Goal: Check status: Check status

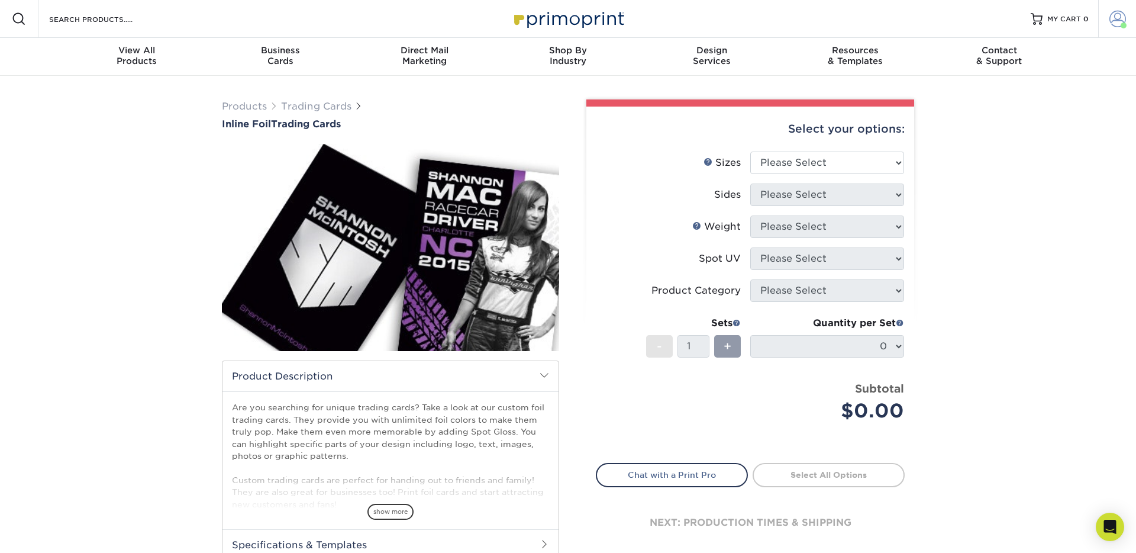
click at [1117, 15] on span at bounding box center [1118, 19] width 17 height 17
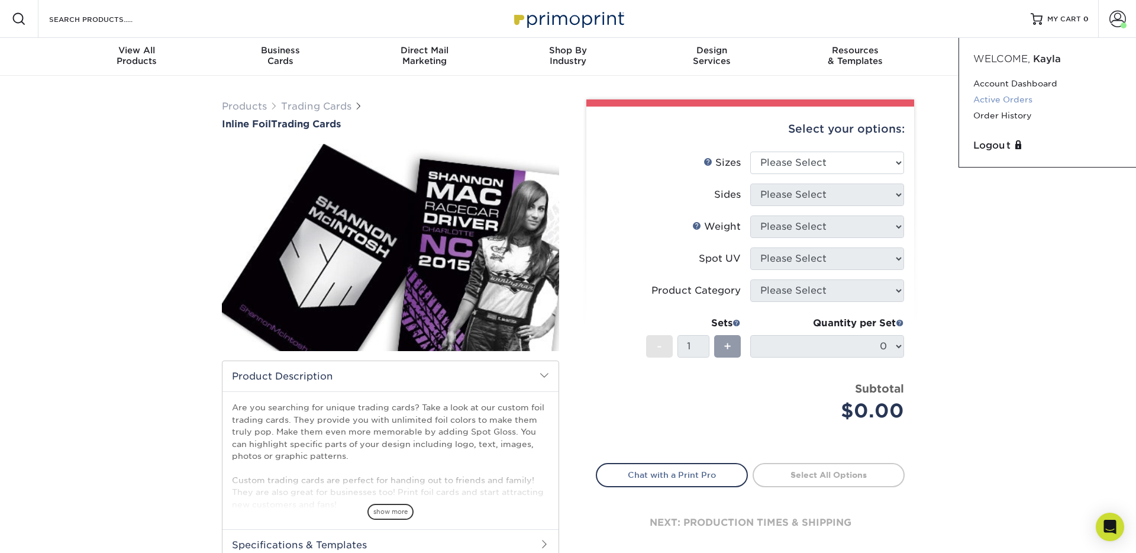
click at [1020, 97] on link "Active Orders" at bounding box center [1048, 100] width 149 height 16
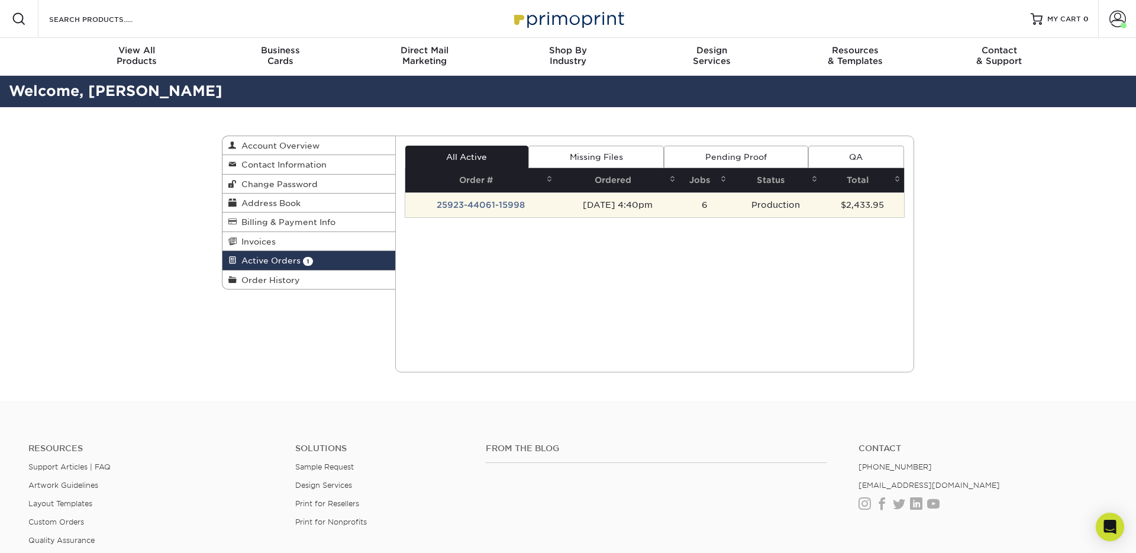
click at [505, 208] on td "25923-44061-15998" at bounding box center [480, 204] width 151 height 25
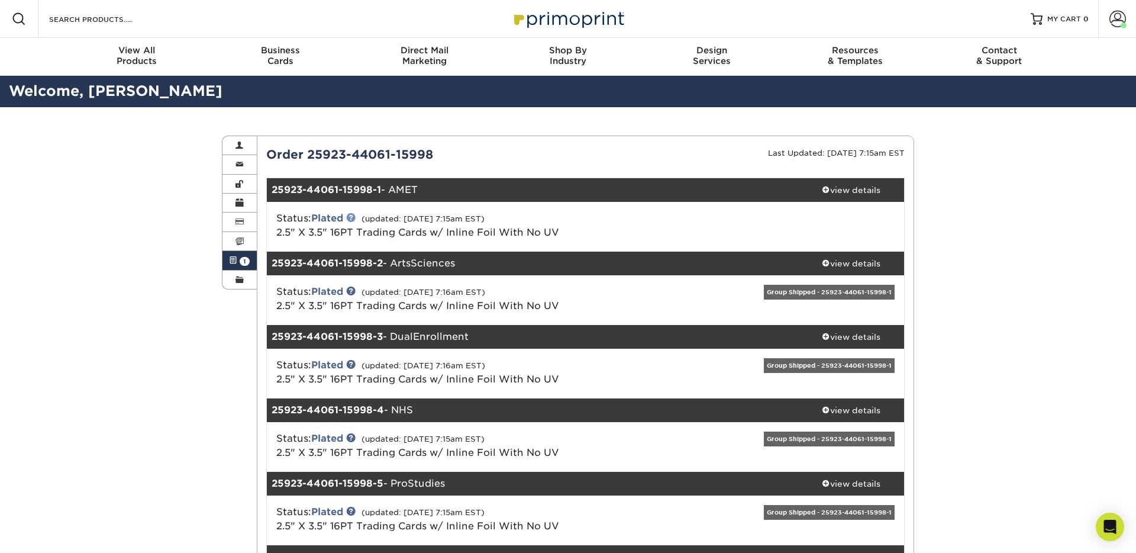
click at [354, 219] on link at bounding box center [350, 216] width 9 height 9
click at [234, 263] on span at bounding box center [233, 260] width 8 height 9
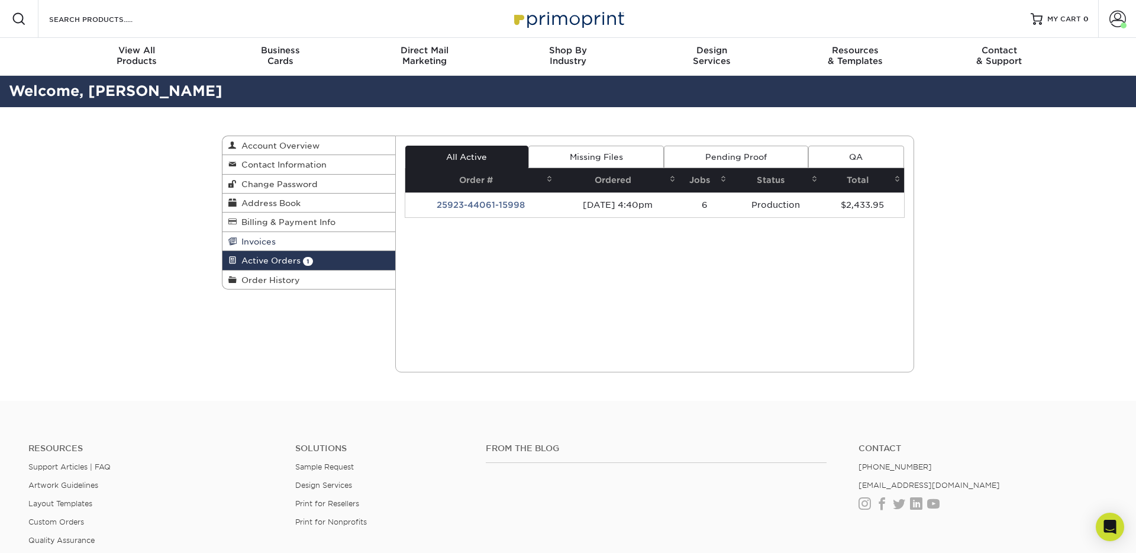
click at [267, 242] on span "Invoices" at bounding box center [256, 241] width 39 height 9
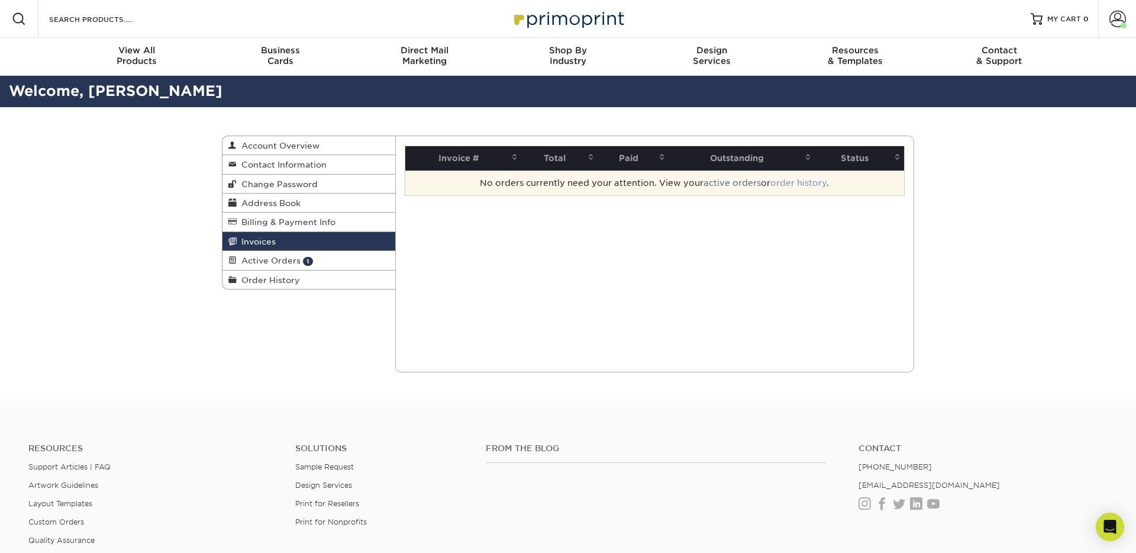
click at [792, 184] on link "order history" at bounding box center [799, 182] width 56 height 9
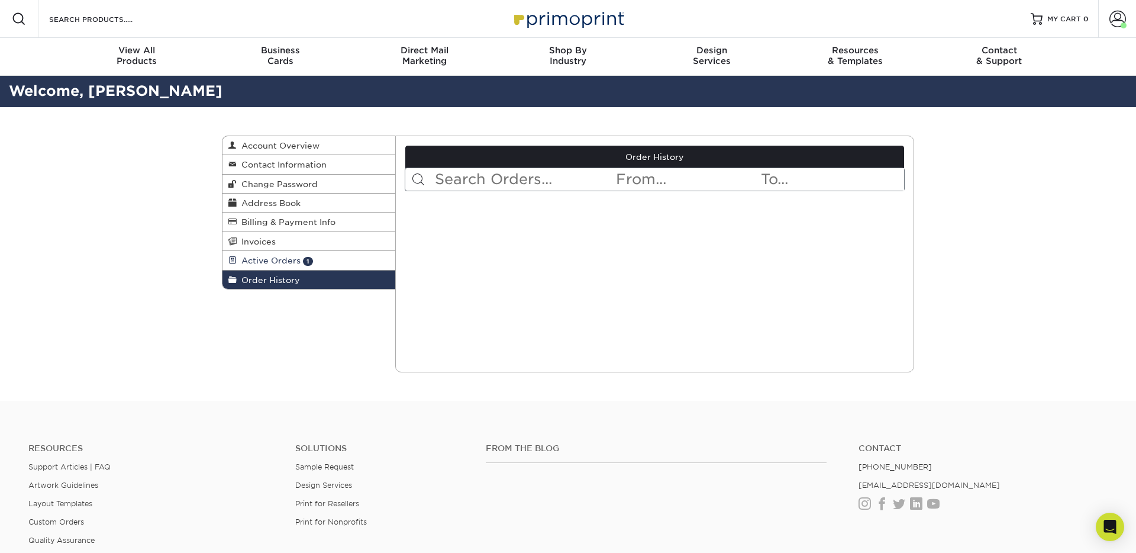
click at [266, 258] on span "Active Orders" at bounding box center [269, 260] width 64 height 9
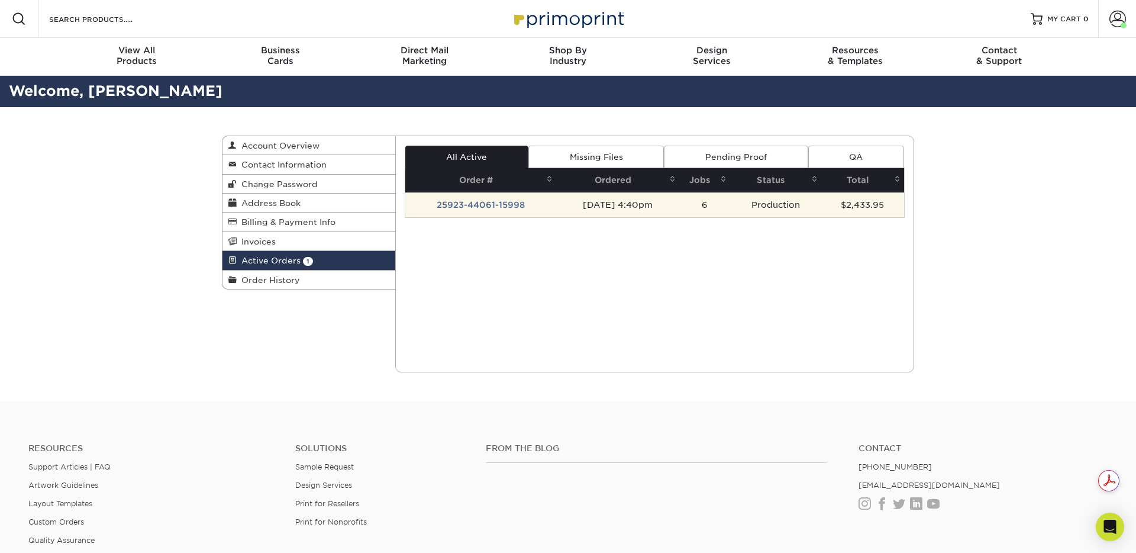
click at [462, 205] on td "25923-44061-15998" at bounding box center [480, 204] width 151 height 25
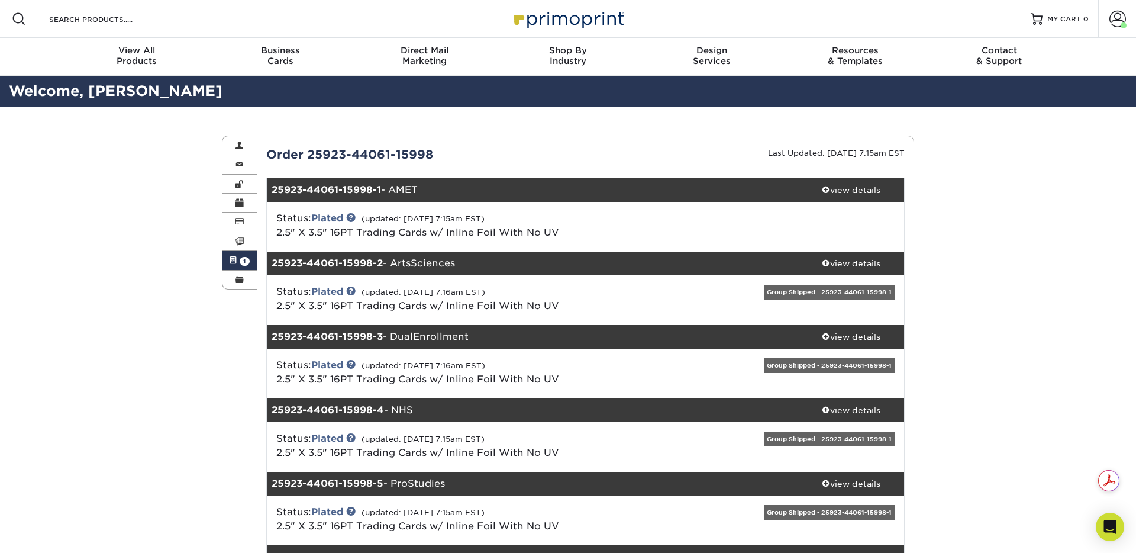
click at [382, 151] on div "Order 25923-44061-15998" at bounding box center [421, 155] width 328 height 18
click at [845, 189] on div "view details" at bounding box center [851, 190] width 107 height 12
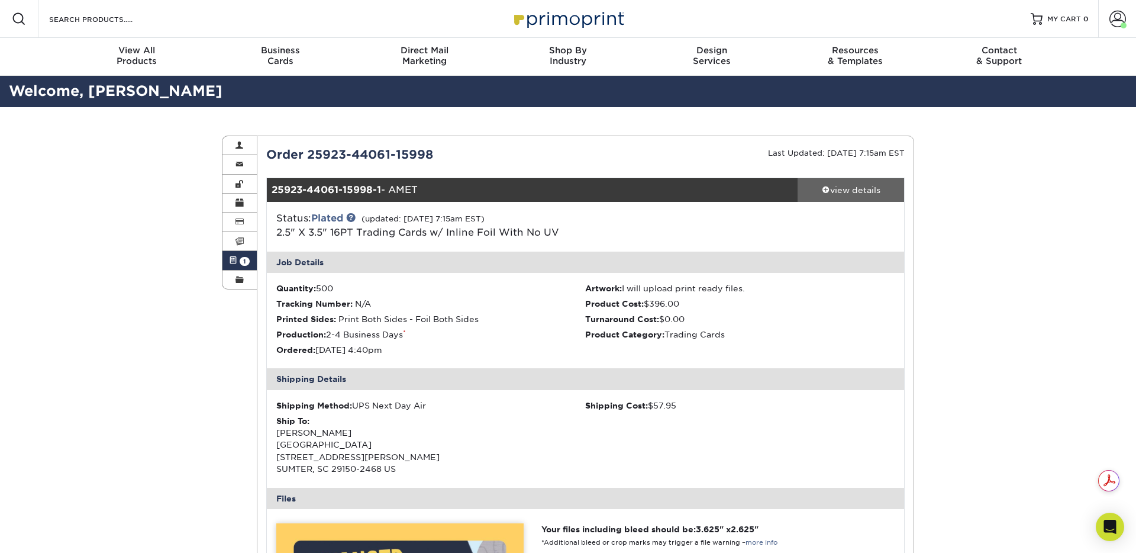
click at [854, 189] on div "view details" at bounding box center [851, 190] width 107 height 12
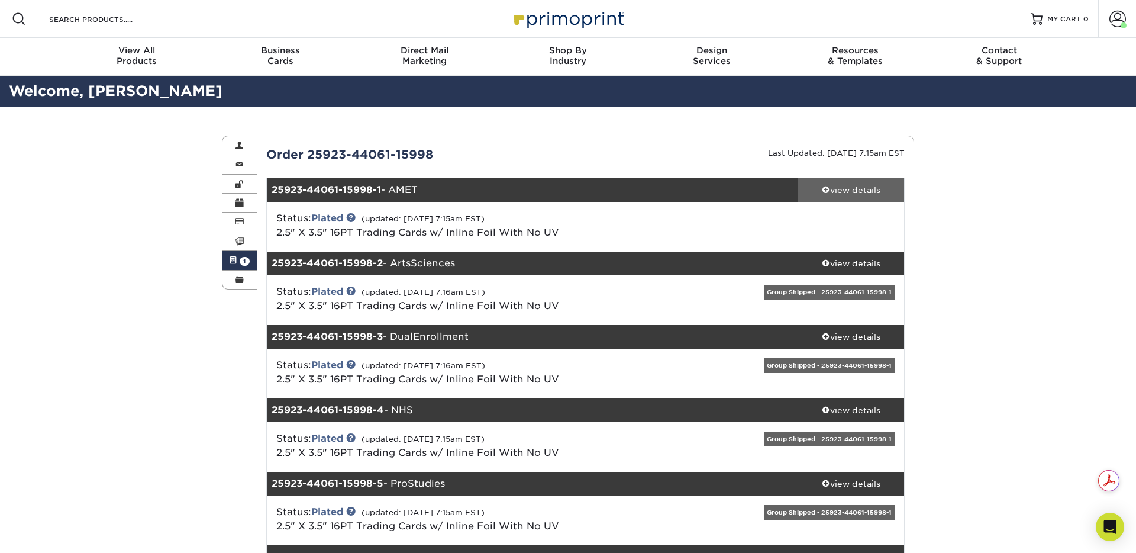
click at [854, 189] on div "view details" at bounding box center [851, 190] width 107 height 12
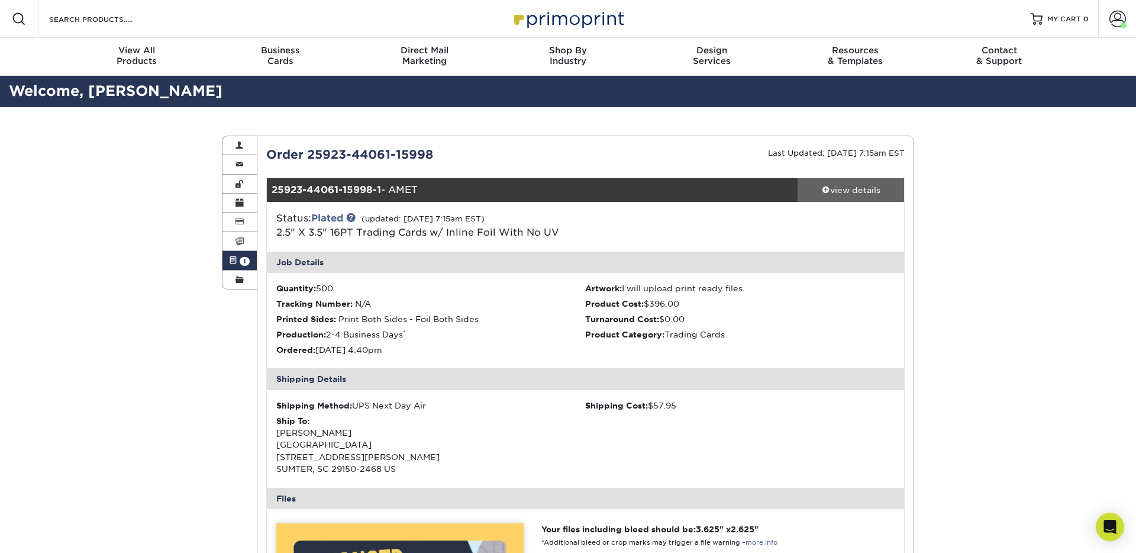
click at [839, 192] on div "view details" at bounding box center [851, 190] width 107 height 12
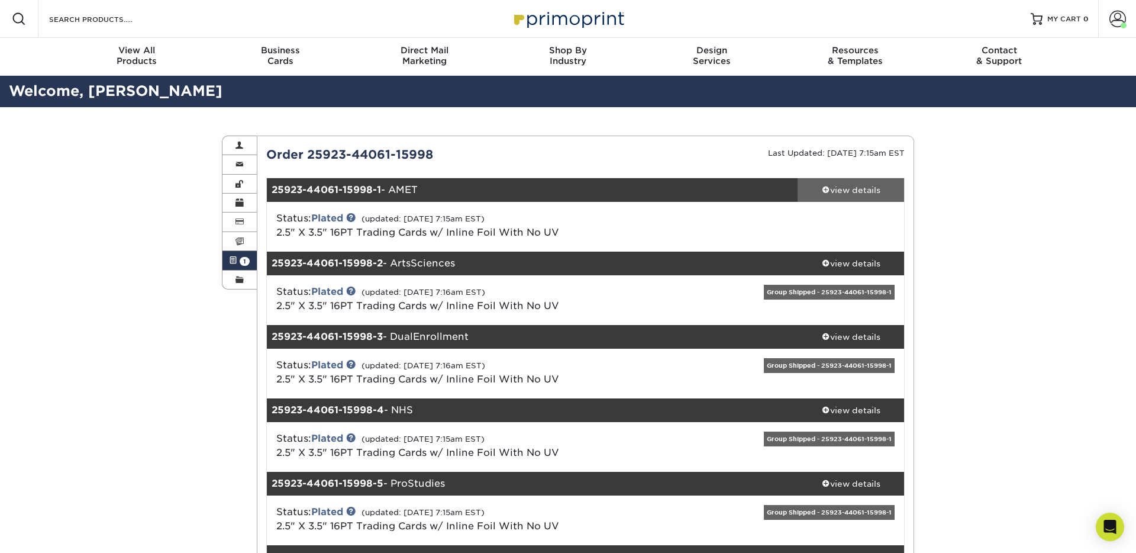
click at [839, 192] on div "view details" at bounding box center [851, 190] width 107 height 12
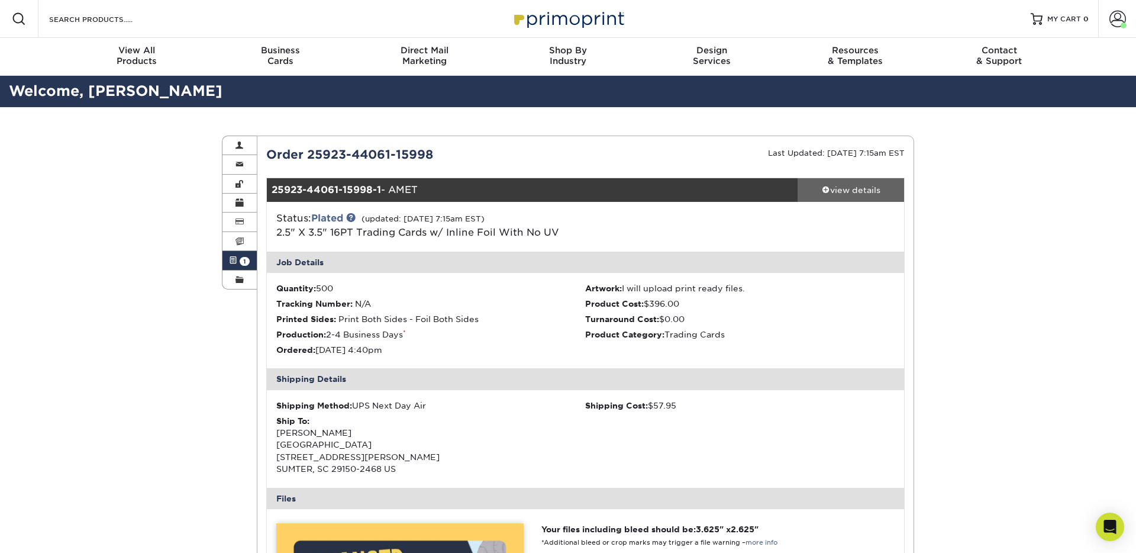
click at [839, 192] on div "view details" at bounding box center [851, 190] width 107 height 12
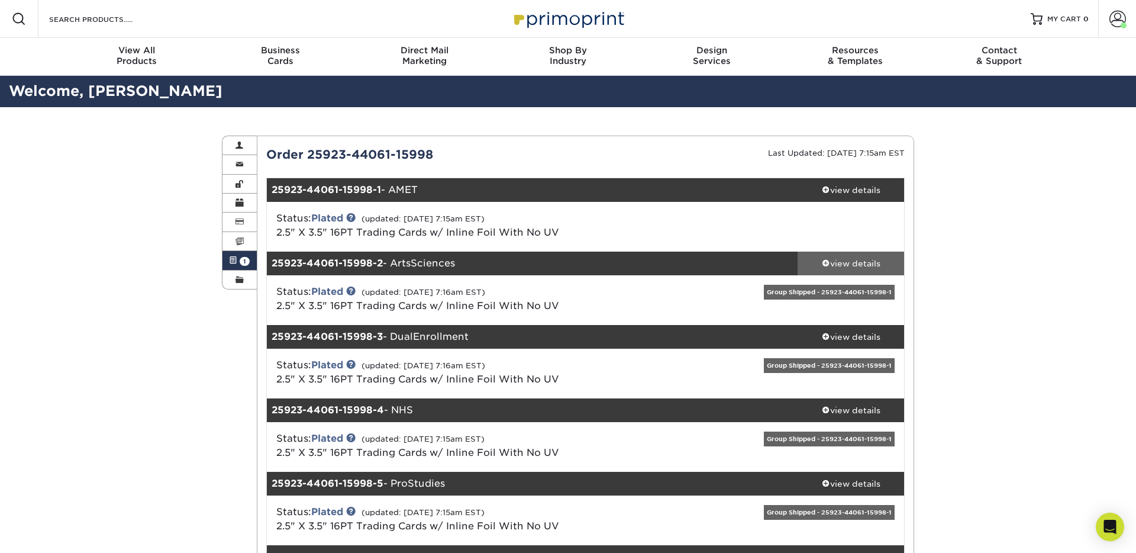
click at [840, 266] on div "view details" at bounding box center [851, 263] width 107 height 12
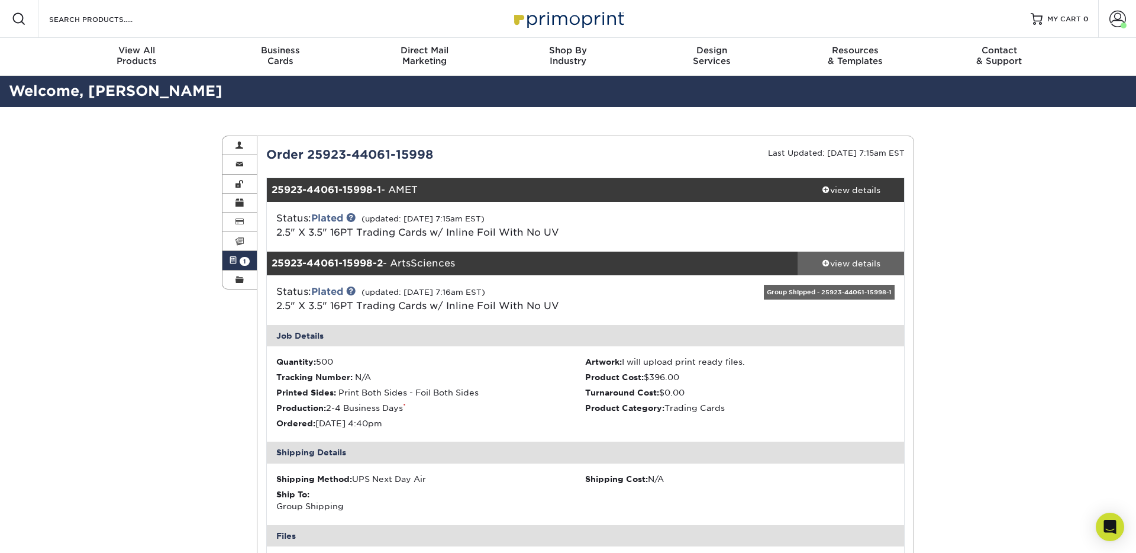
click at [840, 266] on div "view details" at bounding box center [851, 263] width 107 height 12
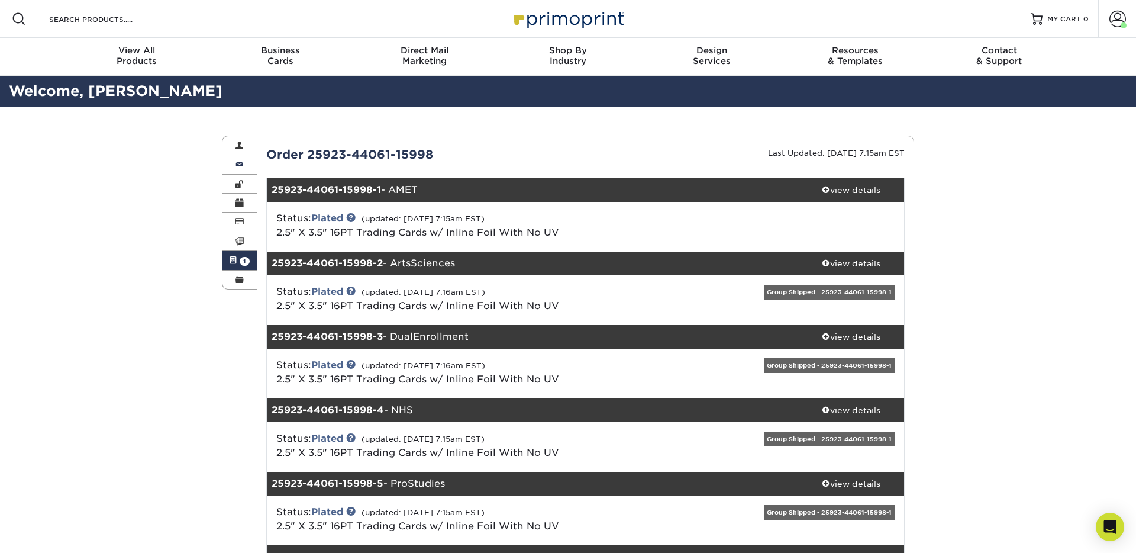
click at [236, 163] on span at bounding box center [240, 164] width 8 height 9
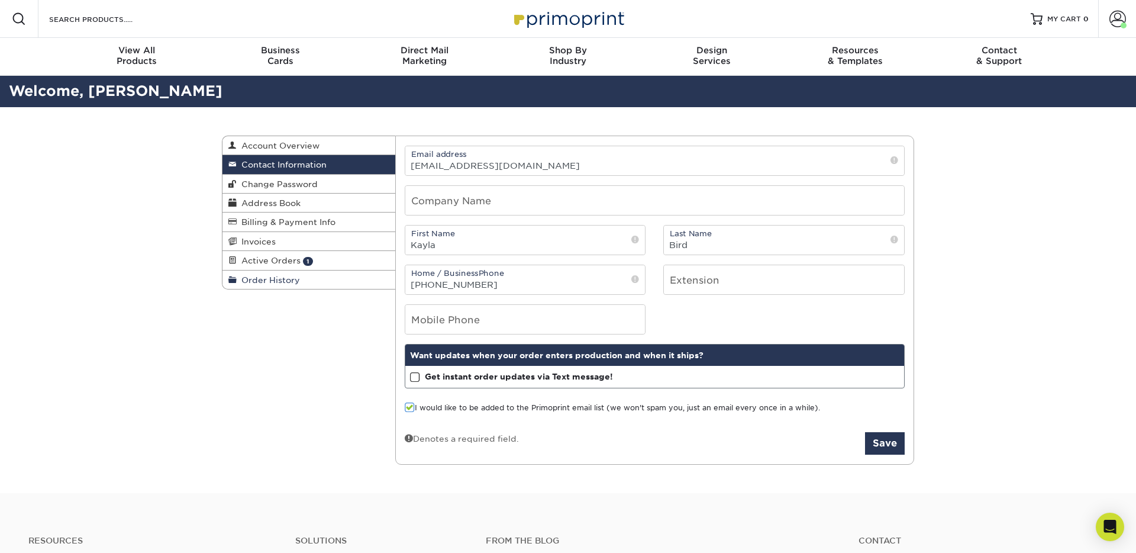
click at [276, 285] on span "Order History" at bounding box center [268, 279] width 63 height 9
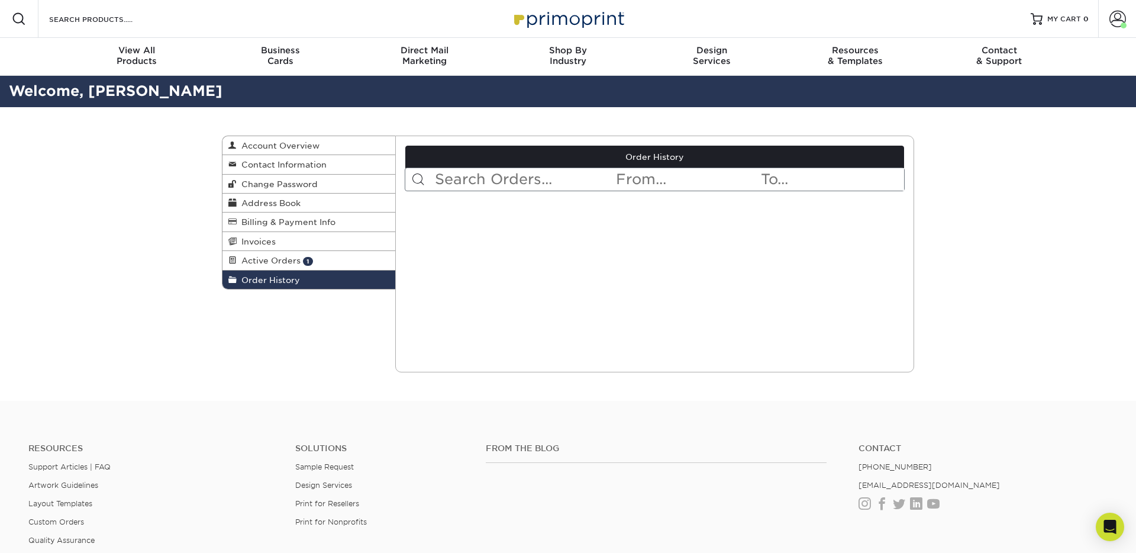
click at [526, 188] on input "text" at bounding box center [525, 179] width 182 height 22
click at [681, 178] on input "text" at bounding box center [687, 179] width 144 height 22
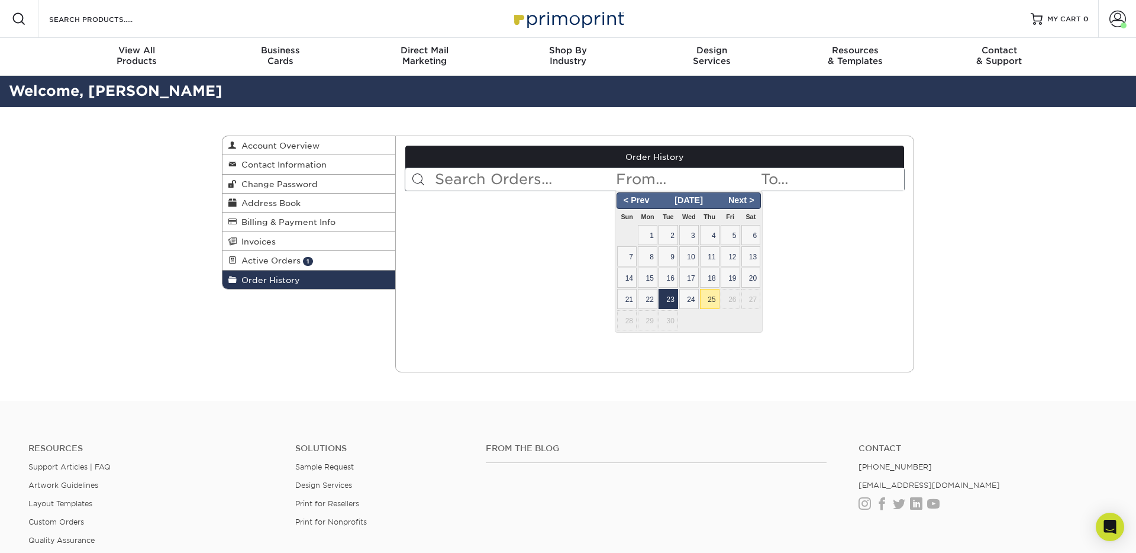
click at [668, 299] on span "23" at bounding box center [669, 299] width 20 height 20
type input "[DATE]"
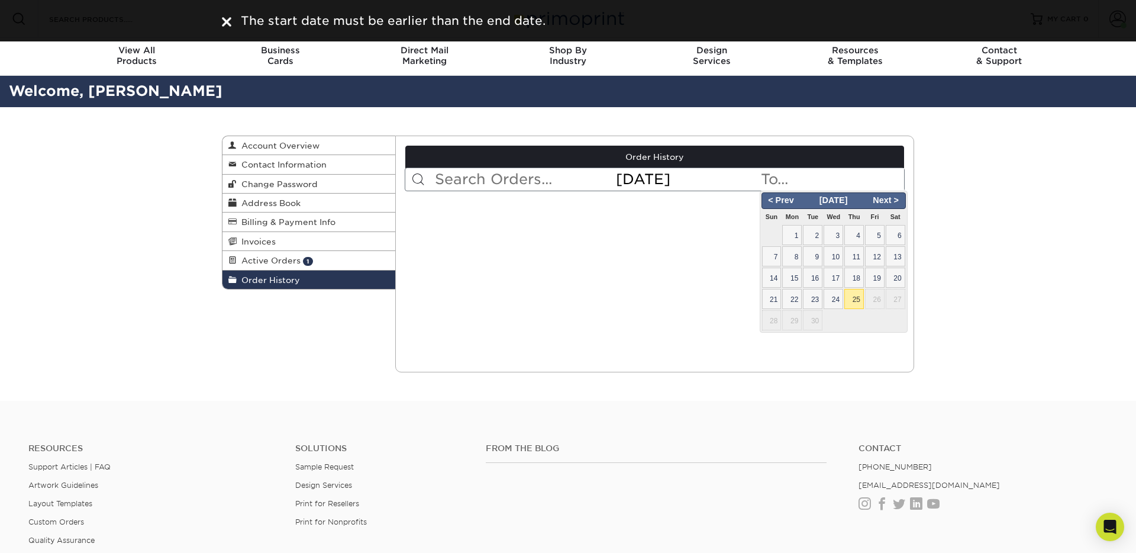
click at [798, 177] on input "text" at bounding box center [832, 179] width 144 height 22
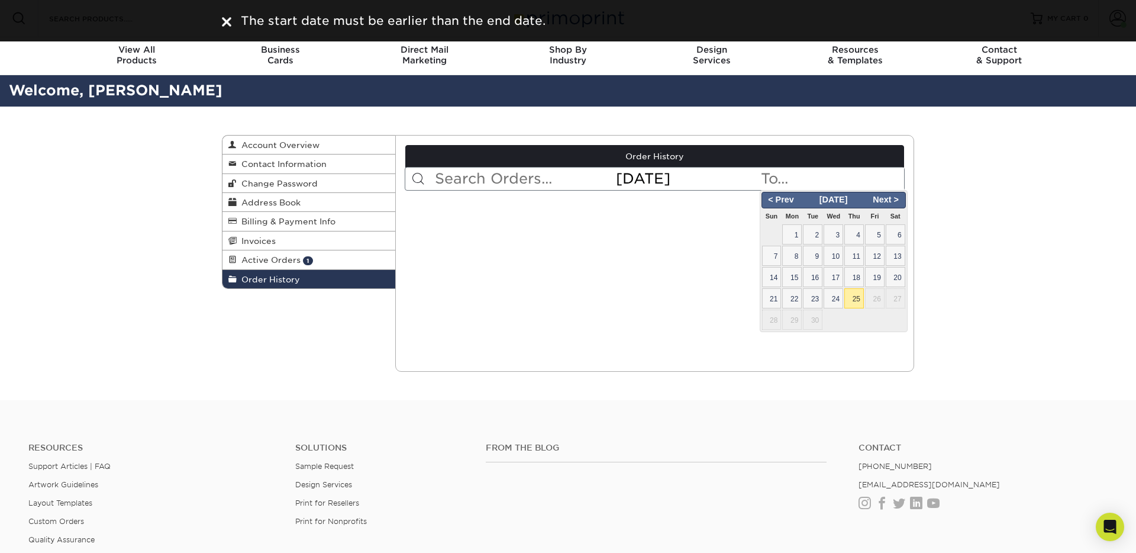
click at [859, 296] on span "25" at bounding box center [855, 298] width 20 height 20
type input "[DATE]"
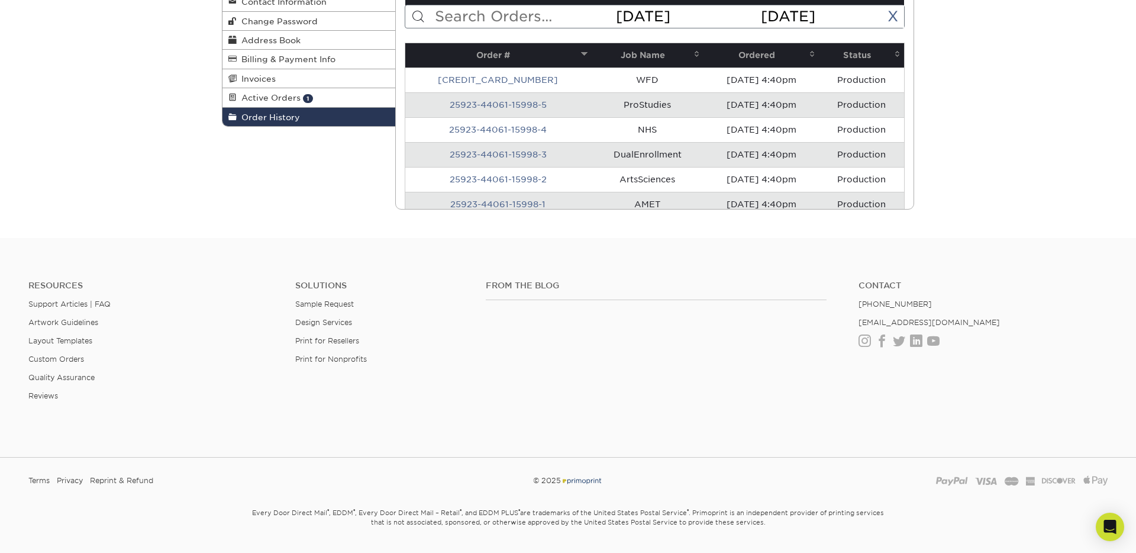
scroll to position [194, 0]
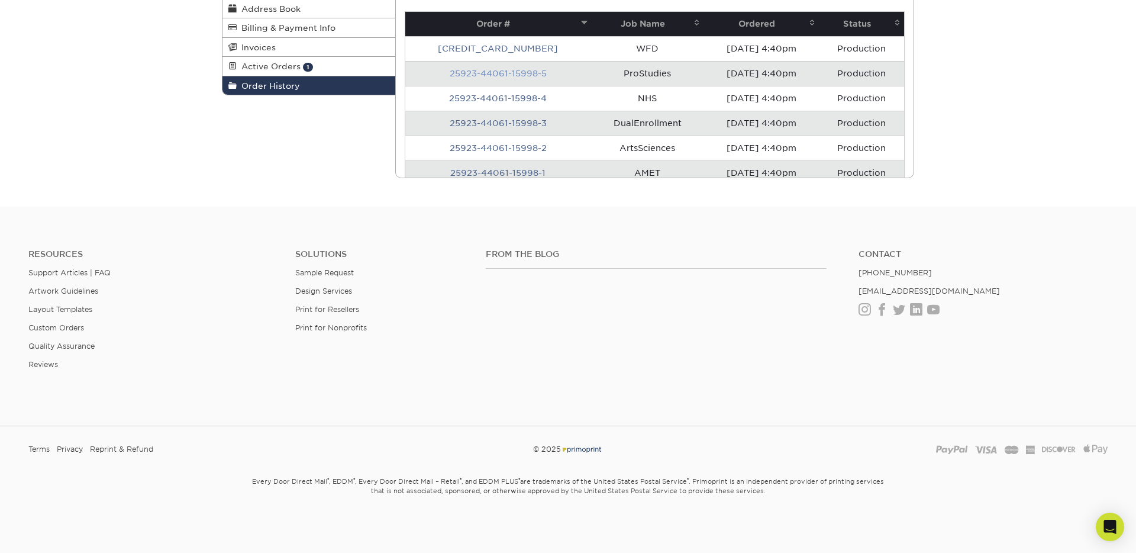
click at [459, 77] on link "25923-44061-15998-5" at bounding box center [498, 73] width 97 height 9
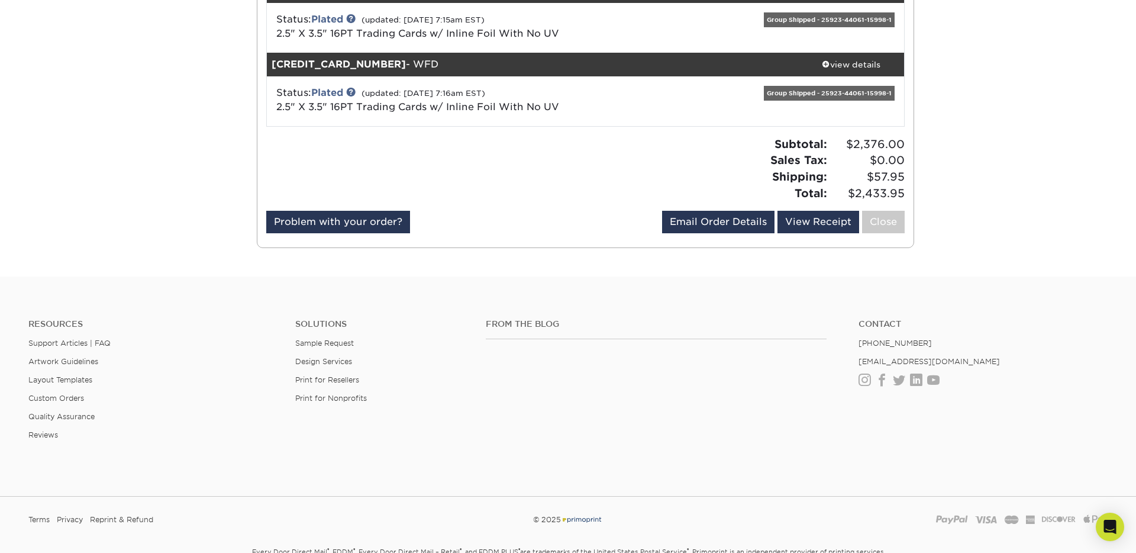
scroll to position [496, 0]
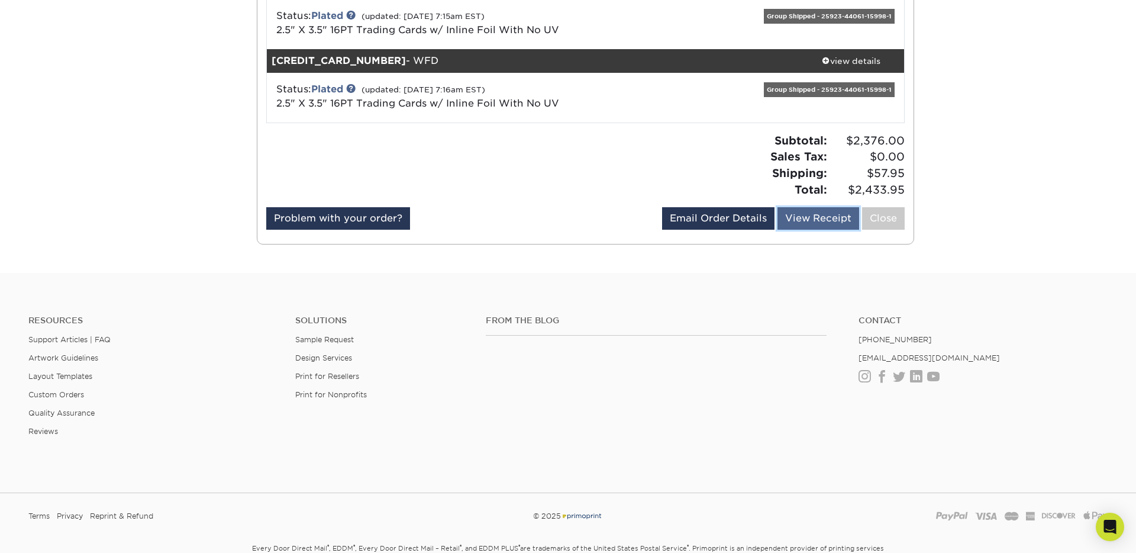
click at [843, 221] on link "View Receipt" at bounding box center [819, 218] width 82 height 22
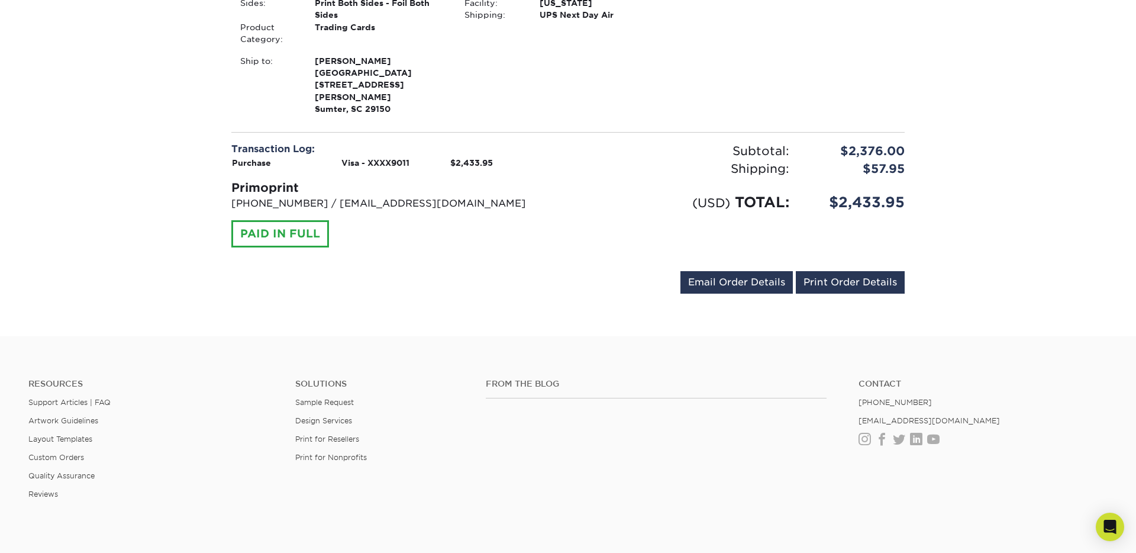
scroll to position [1239, 0]
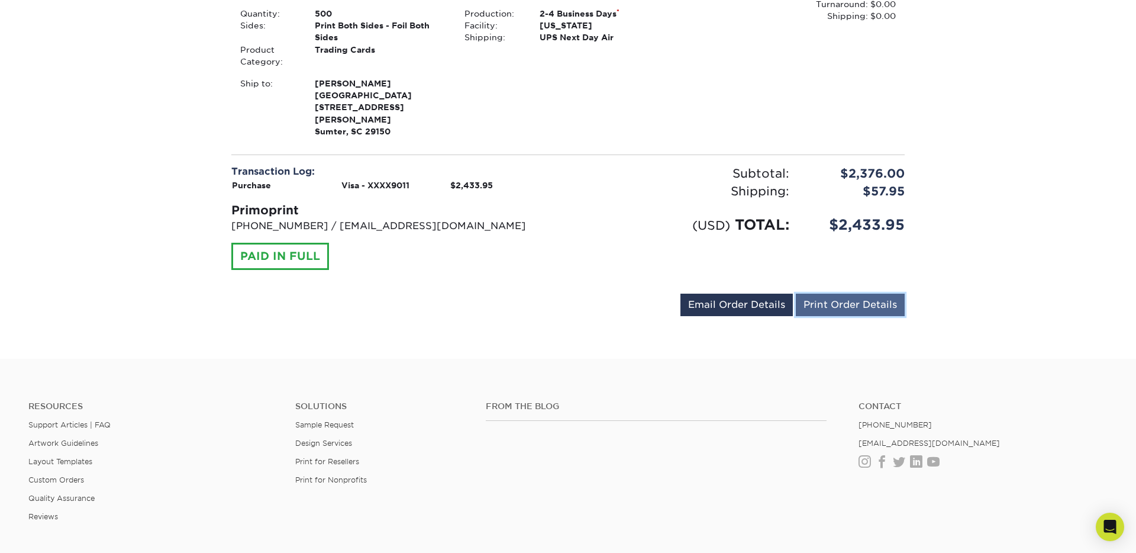
click at [866, 305] on link "Print Order Details" at bounding box center [850, 305] width 109 height 22
click at [260, 255] on div "PAID IN FULL" at bounding box center [280, 255] width 98 height 27
click at [294, 256] on div "PAID IN FULL" at bounding box center [280, 255] width 98 height 27
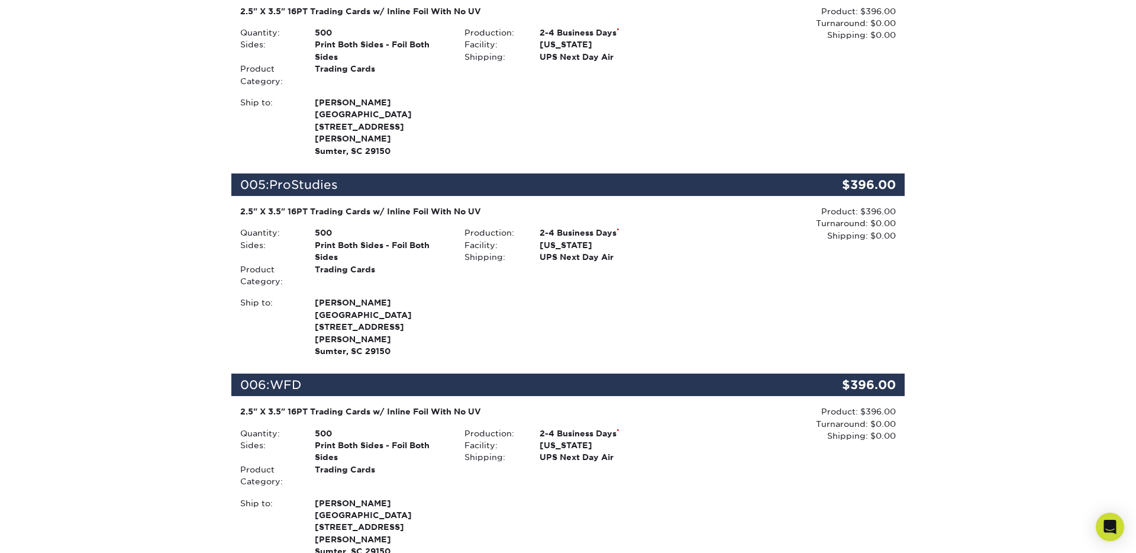
scroll to position [816, 0]
